Goal: Information Seeking & Learning: Check status

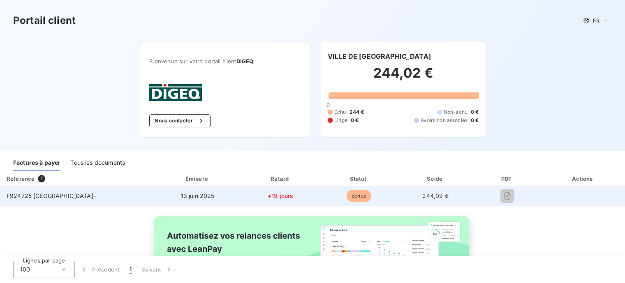
drag, startPoint x: 39, startPoint y: 194, endPoint x: 235, endPoint y: 198, distance: 195.3
click at [40, 193] on span "F924725 [GEOGRAPHIC_DATA]-" at bounding box center [51, 195] width 89 height 7
click at [347, 199] on span "échue" at bounding box center [359, 196] width 25 height 12
click at [104, 192] on td "F924725 [GEOGRAPHIC_DATA]-" at bounding box center [77, 196] width 155 height 20
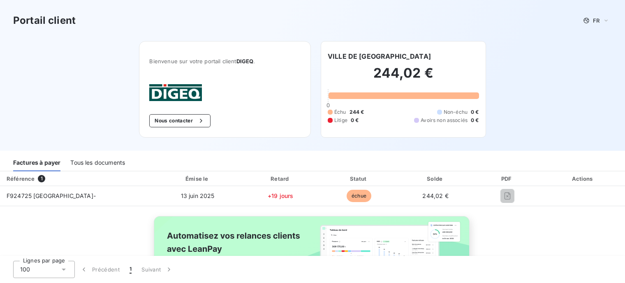
scroll to position [60, 0]
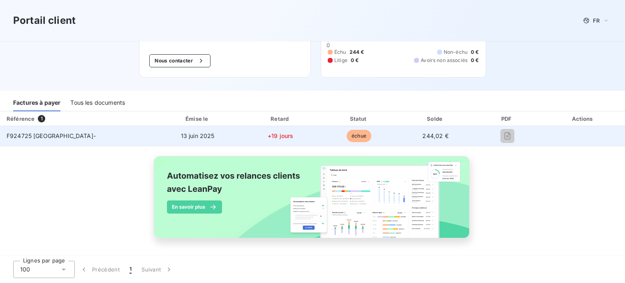
click at [182, 131] on td "13 juin 2025" at bounding box center [198, 136] width 86 height 20
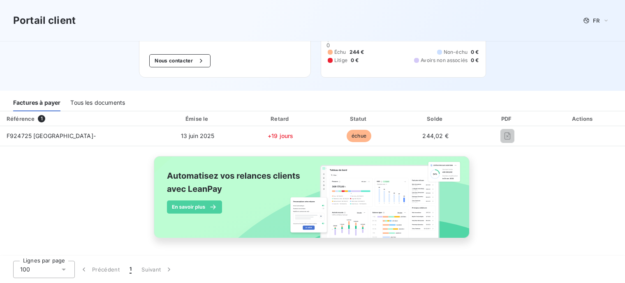
drag, startPoint x: 354, startPoint y: 137, endPoint x: 116, endPoint y: 30, distance: 261.2
click at [354, 135] on span "échue" at bounding box center [359, 136] width 25 height 12
click at [62, 273] on icon at bounding box center [64, 270] width 8 height 8
click at [129, 229] on div "Référence 1 Émise le Retard Statut Solde PDF Actions F924725 VILLE DE SAINT- [D…" at bounding box center [312, 184] width 625 height 146
